Goal: Information Seeking & Learning: Learn about a topic

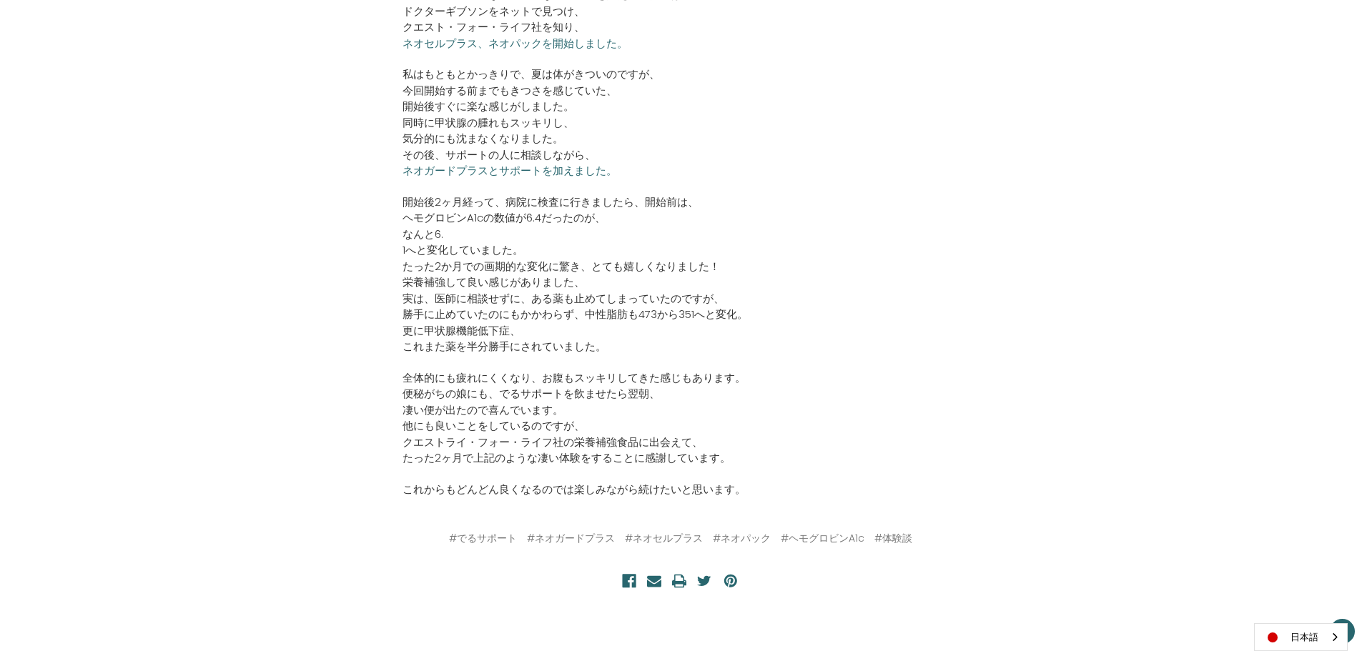
scroll to position [643, 0]
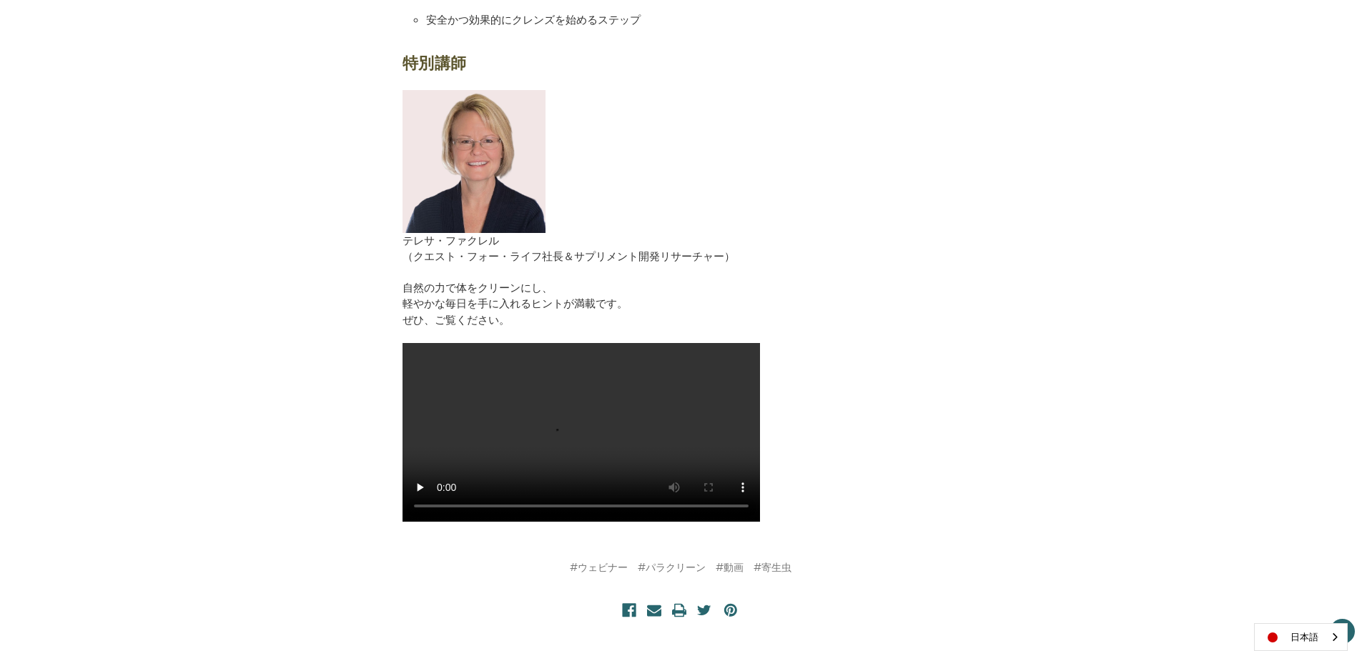
scroll to position [1001, 0]
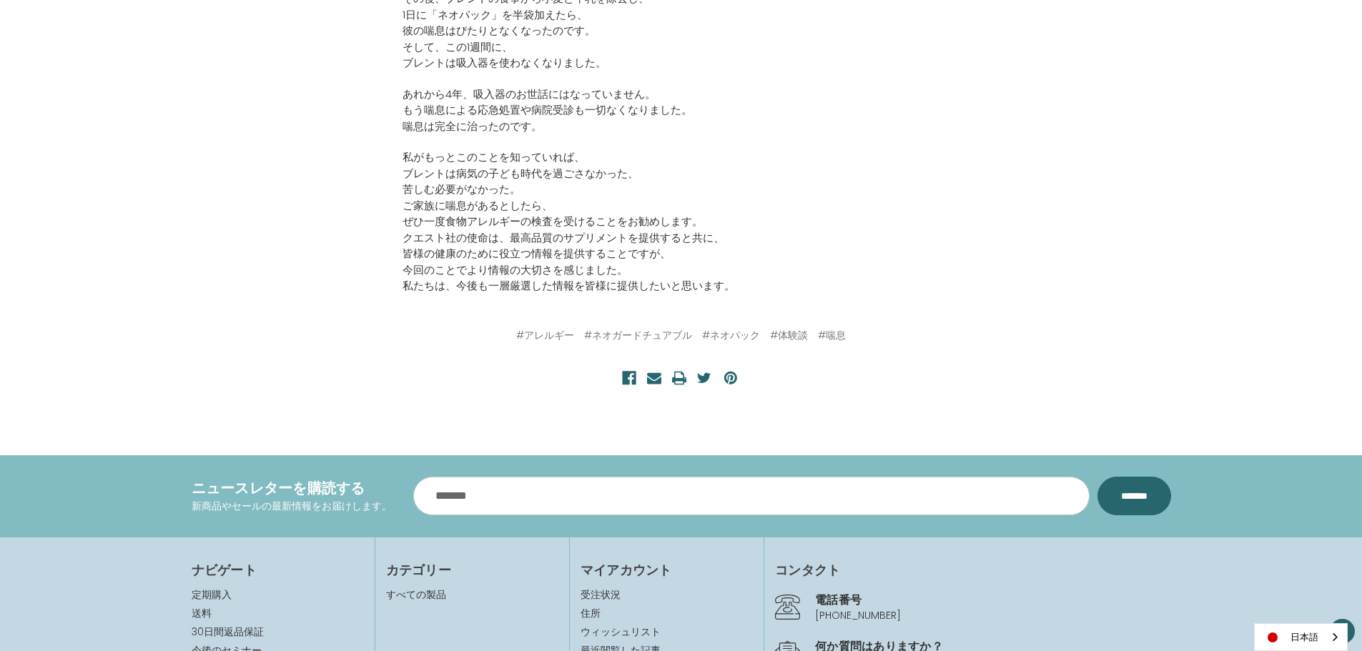
scroll to position [786, 0]
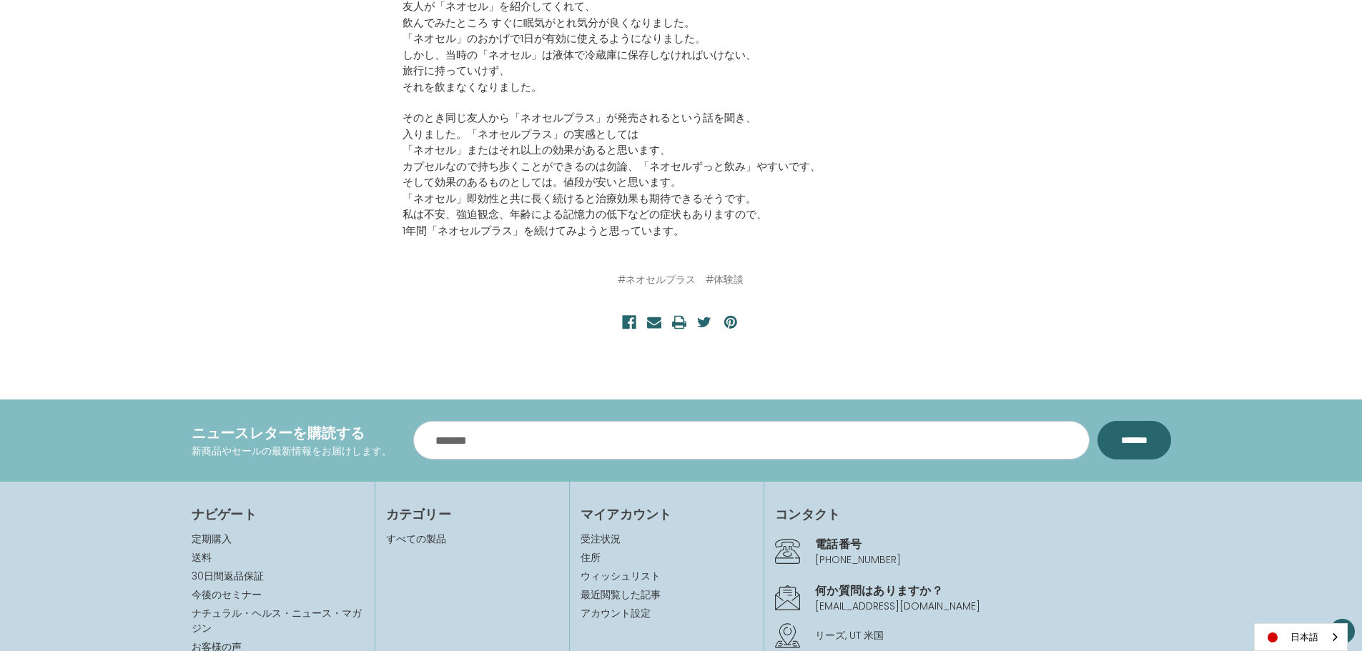
scroll to position [715, 0]
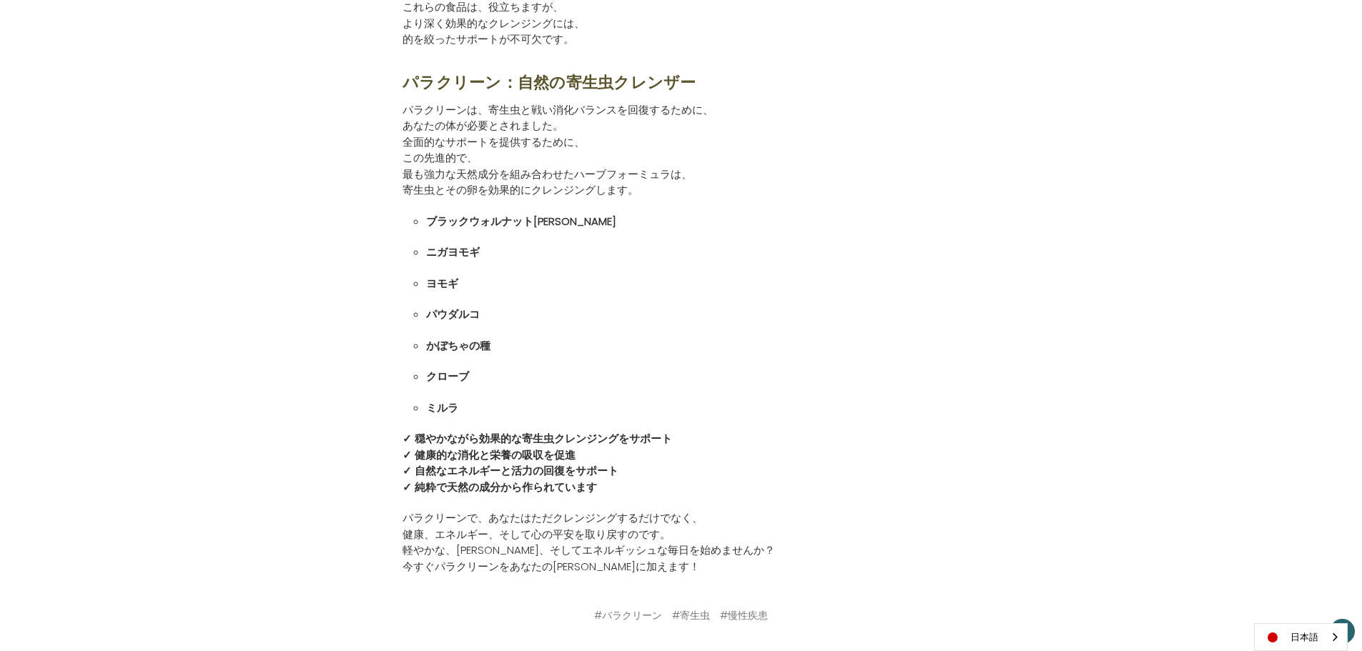
scroll to position [1644, 0]
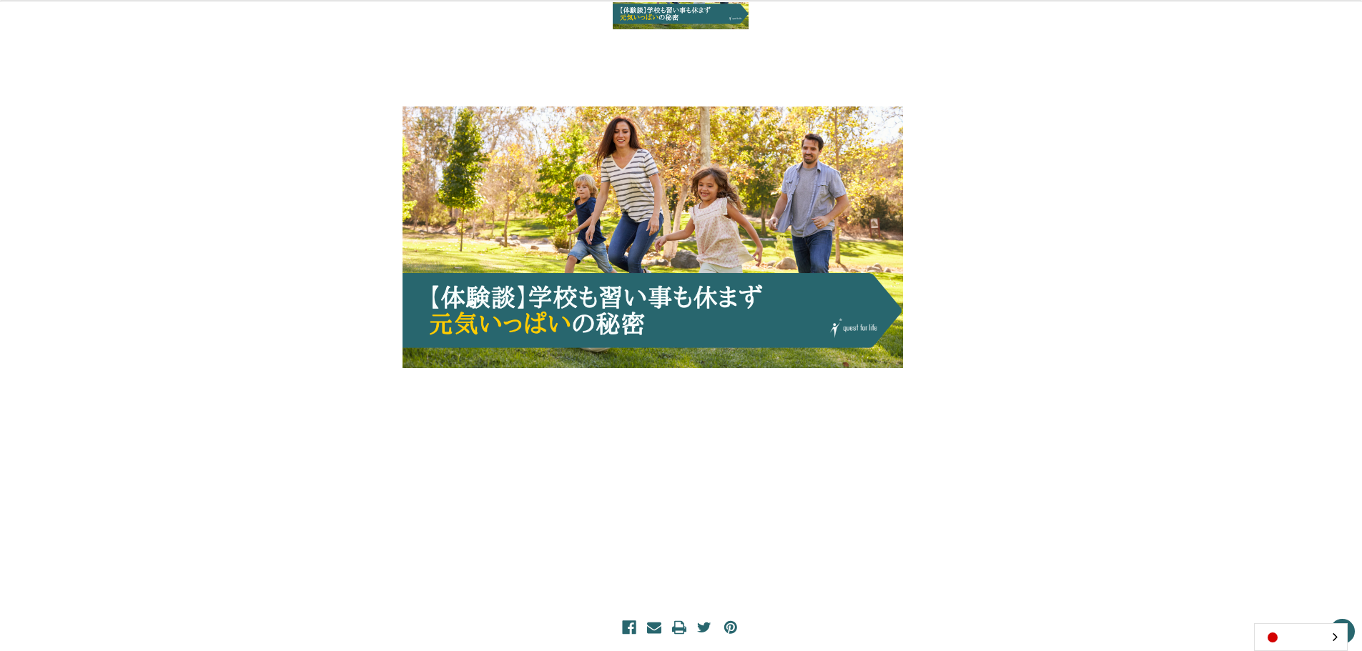
scroll to position [428, 0]
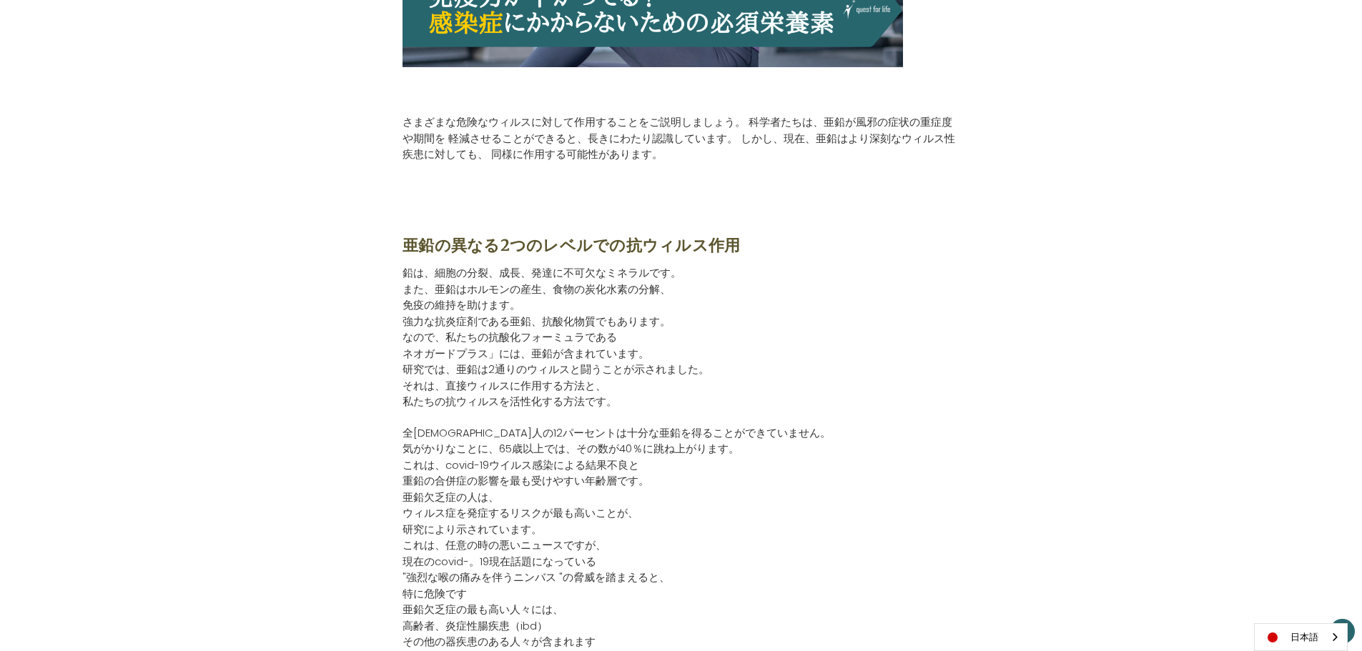
scroll to position [571, 0]
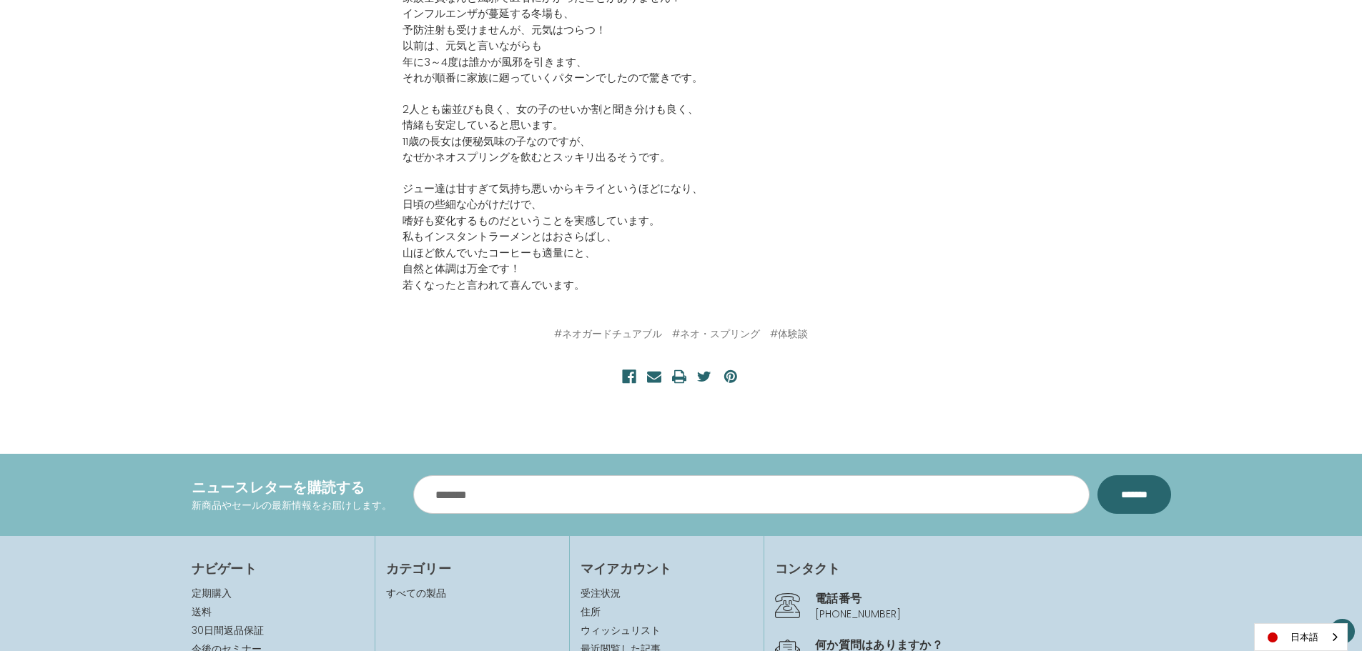
scroll to position [1143, 0]
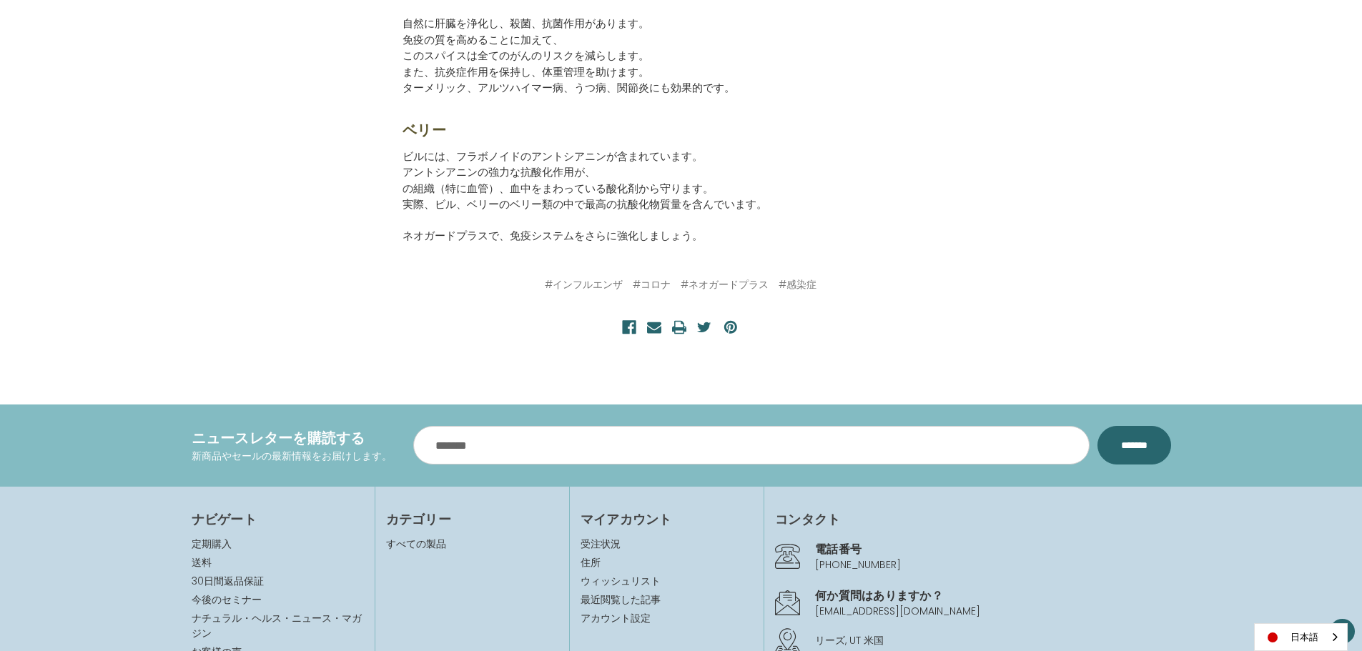
scroll to position [2145, 0]
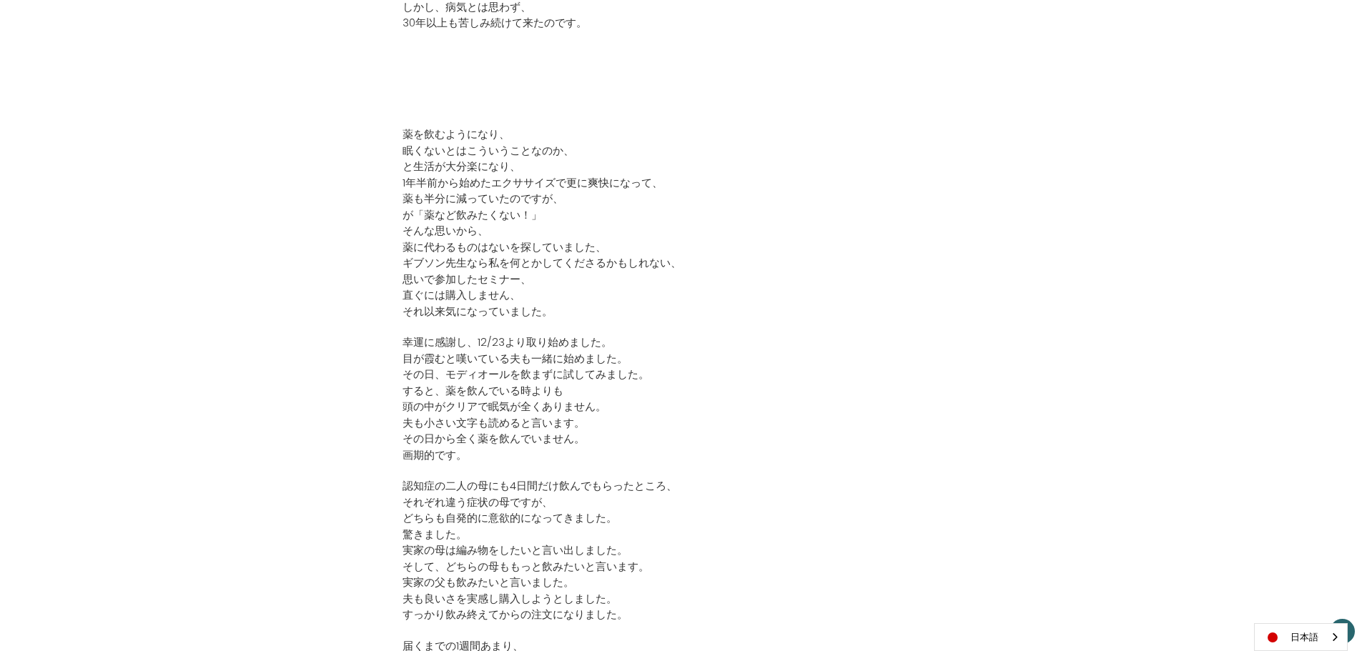
scroll to position [214, 0]
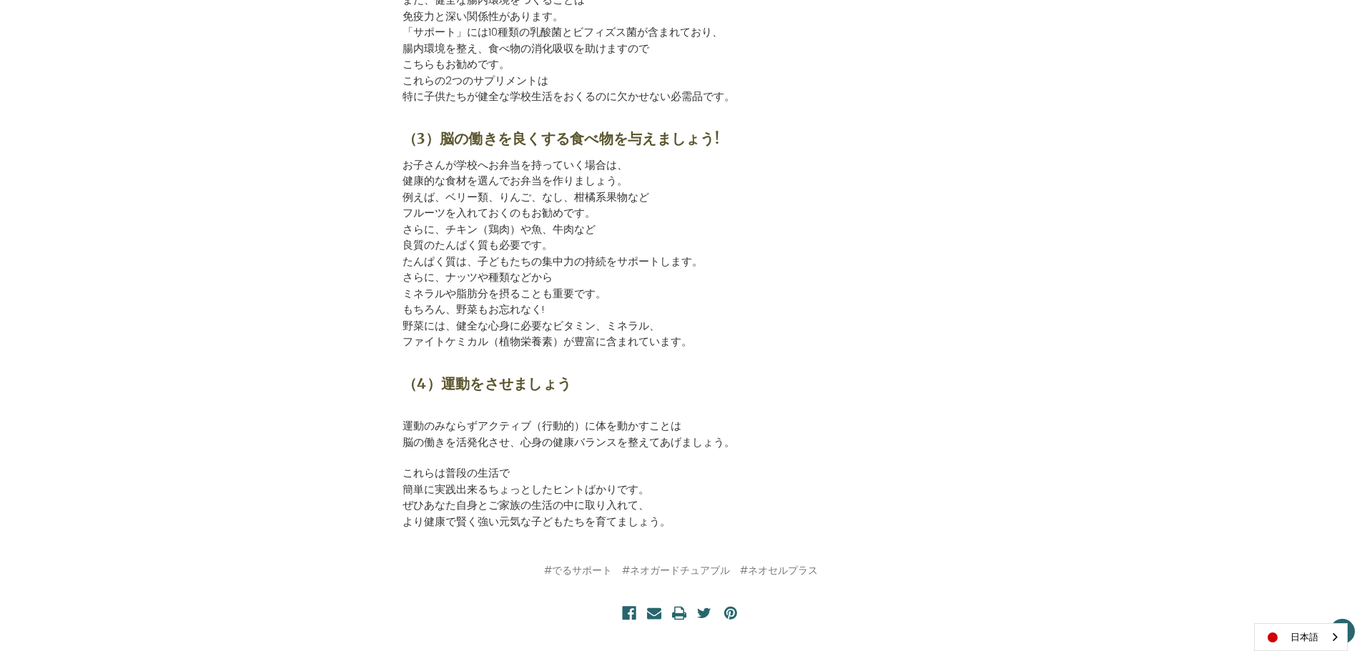
scroll to position [1072, 0]
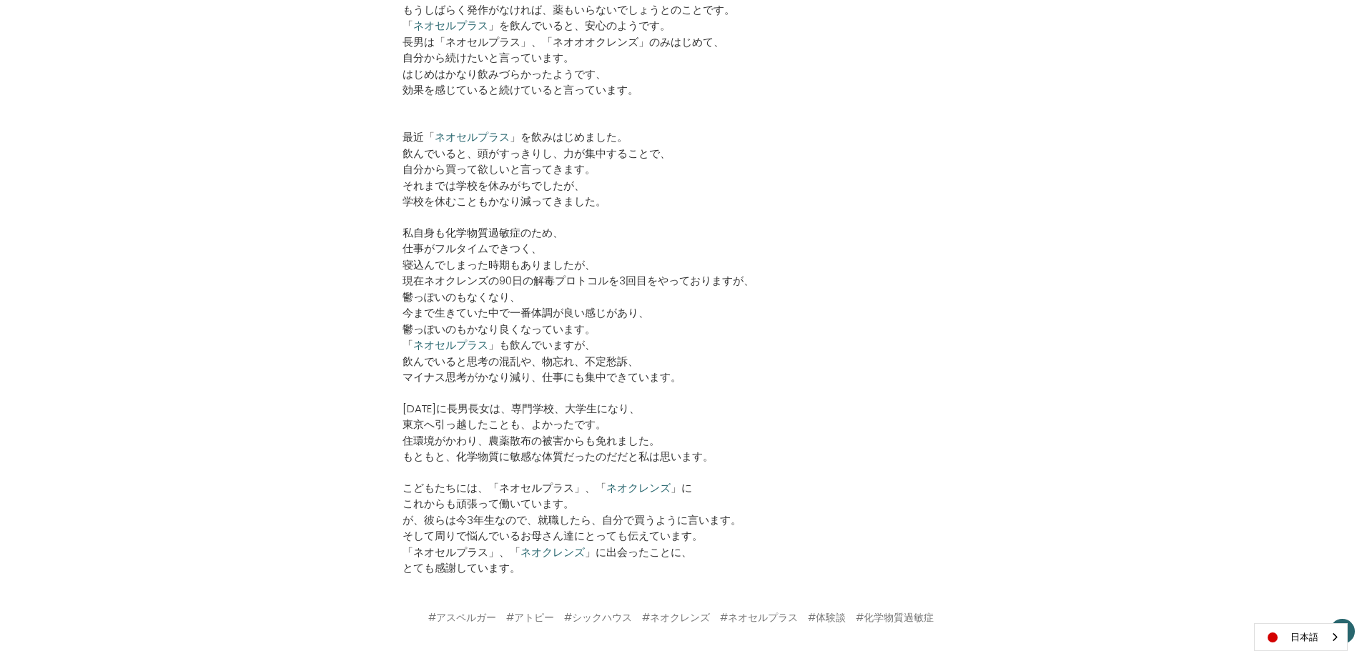
scroll to position [1525, 0]
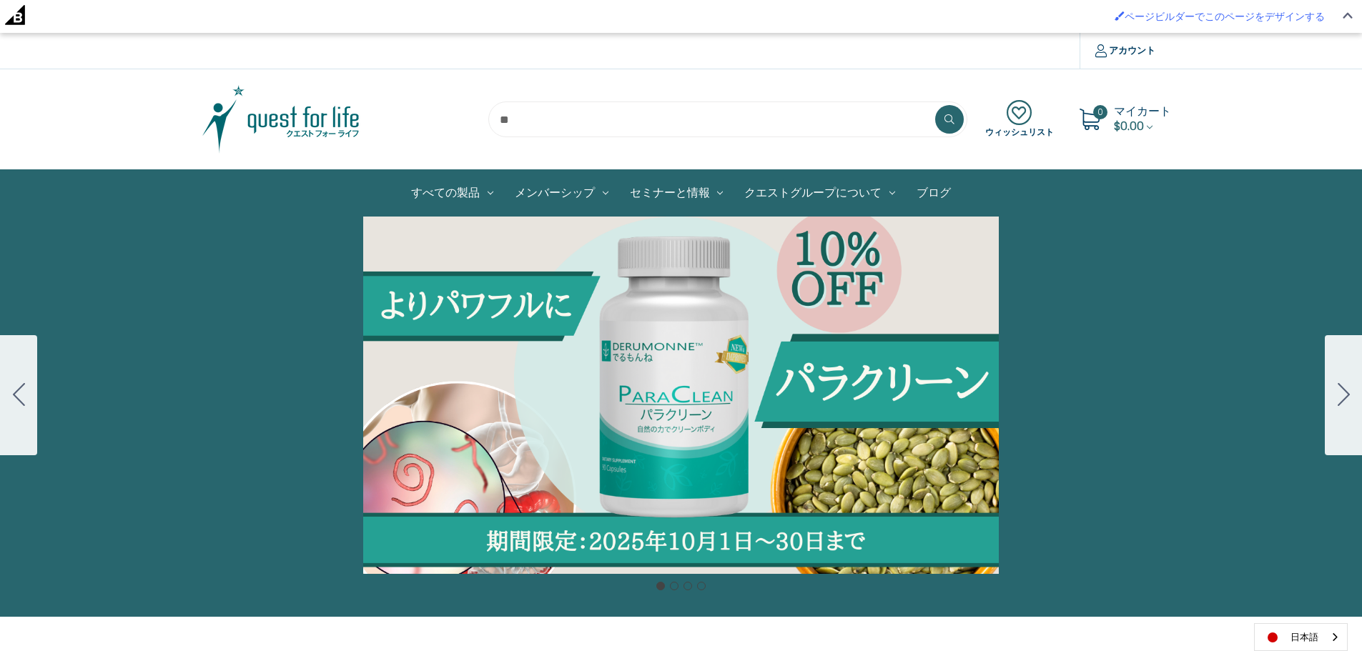
click at [942, 185] on link "ブログ" at bounding box center [934, 193] width 56 height 46
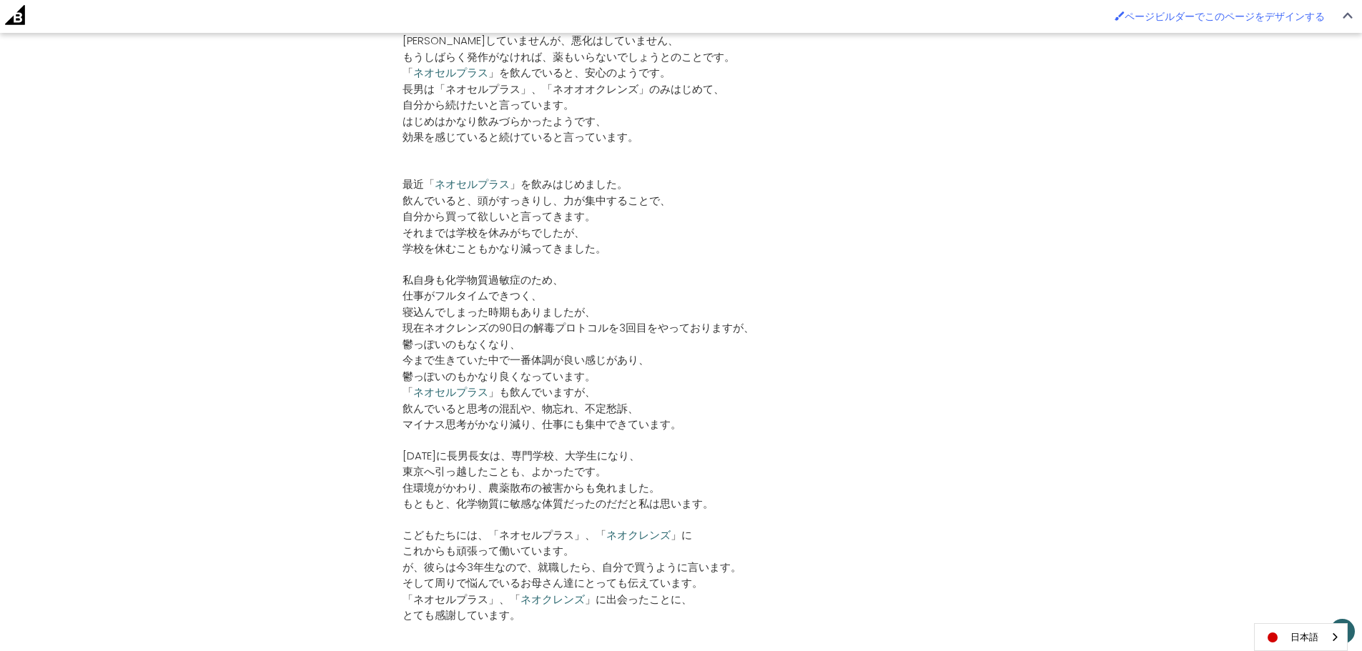
scroll to position [914, 0]
